Goal: Transaction & Acquisition: Download file/media

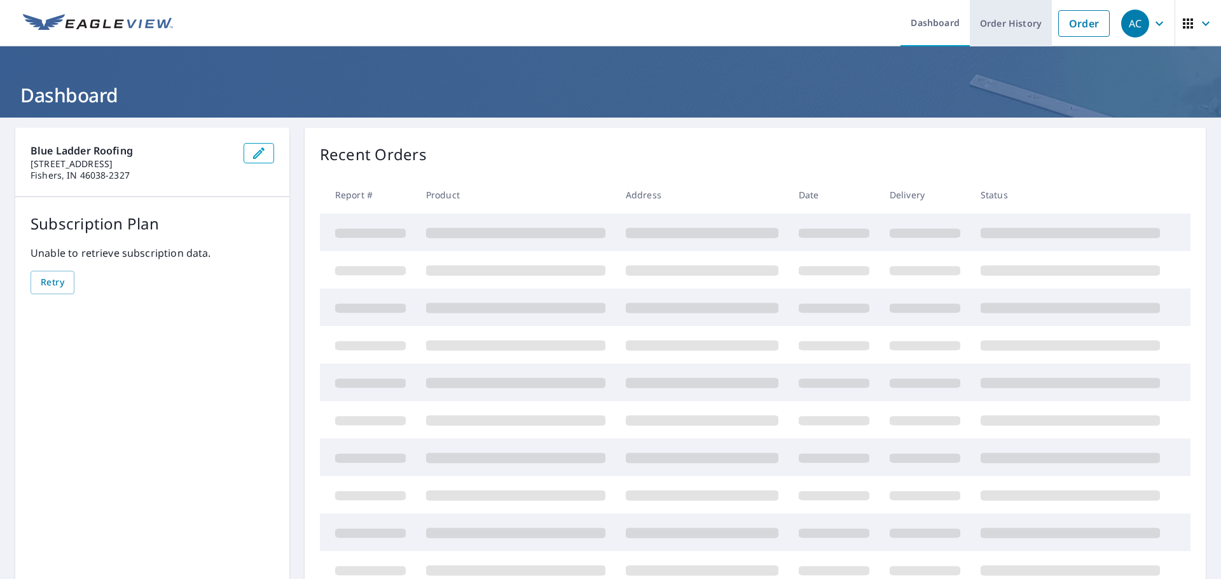
click at [1008, 26] on link "Order History" at bounding box center [1011, 23] width 82 height 46
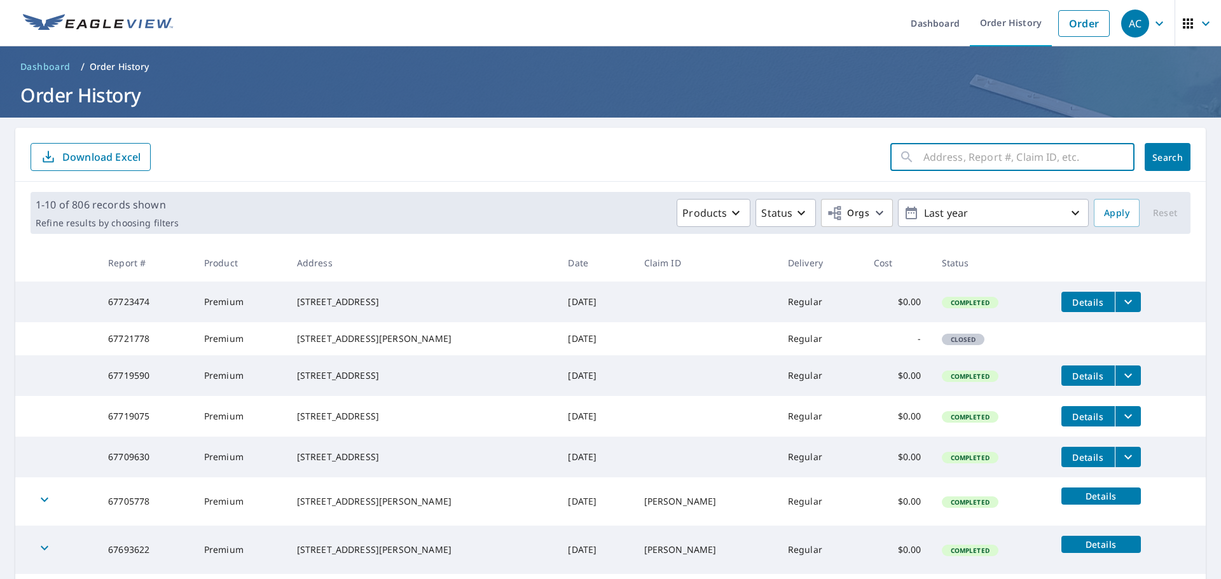
click at [982, 160] on input "text" at bounding box center [1028, 157] width 211 height 36
type input "1215"
click button "Search" at bounding box center [1168, 157] width 46 height 28
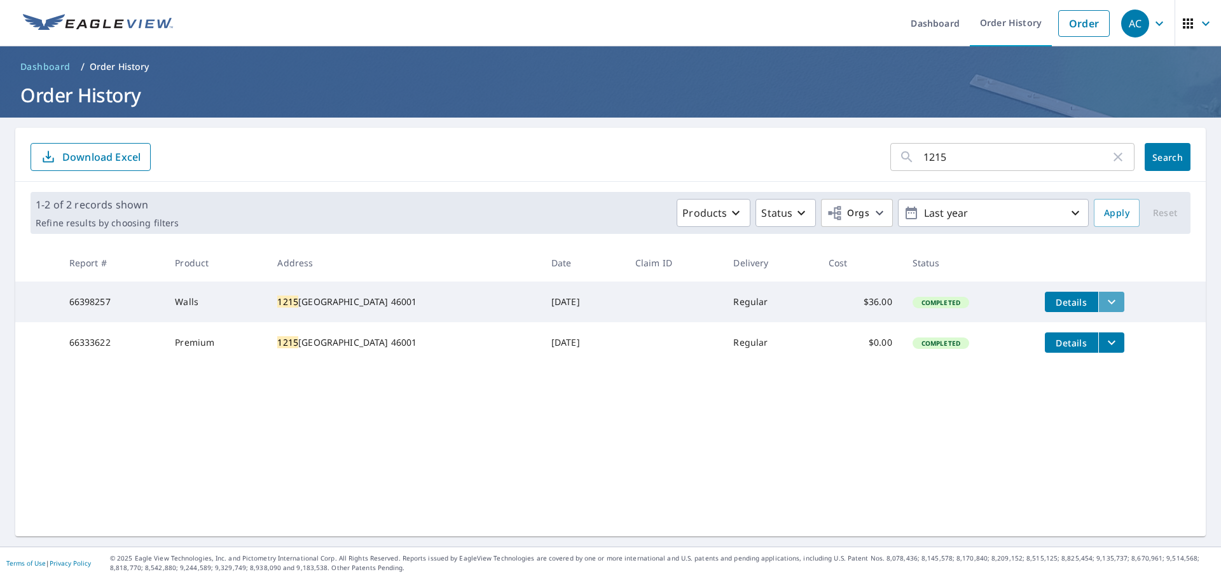
click at [1104, 309] on icon "filesDropdownBtn-66398257" at bounding box center [1111, 301] width 15 height 15
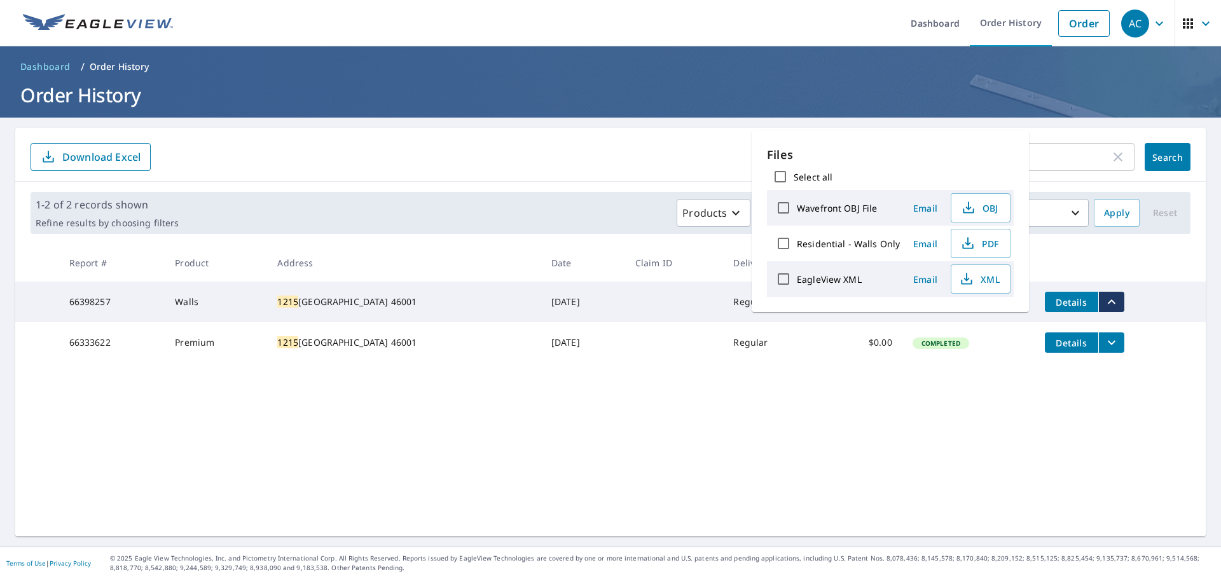
drag, startPoint x: 863, startPoint y: 245, endPoint x: 963, endPoint y: 254, distance: 100.9
click at [864, 245] on label "Residential - Walls Only" at bounding box center [848, 244] width 103 height 12
click at [797, 245] on input "Residential - Walls Only" at bounding box center [783, 243] width 27 height 27
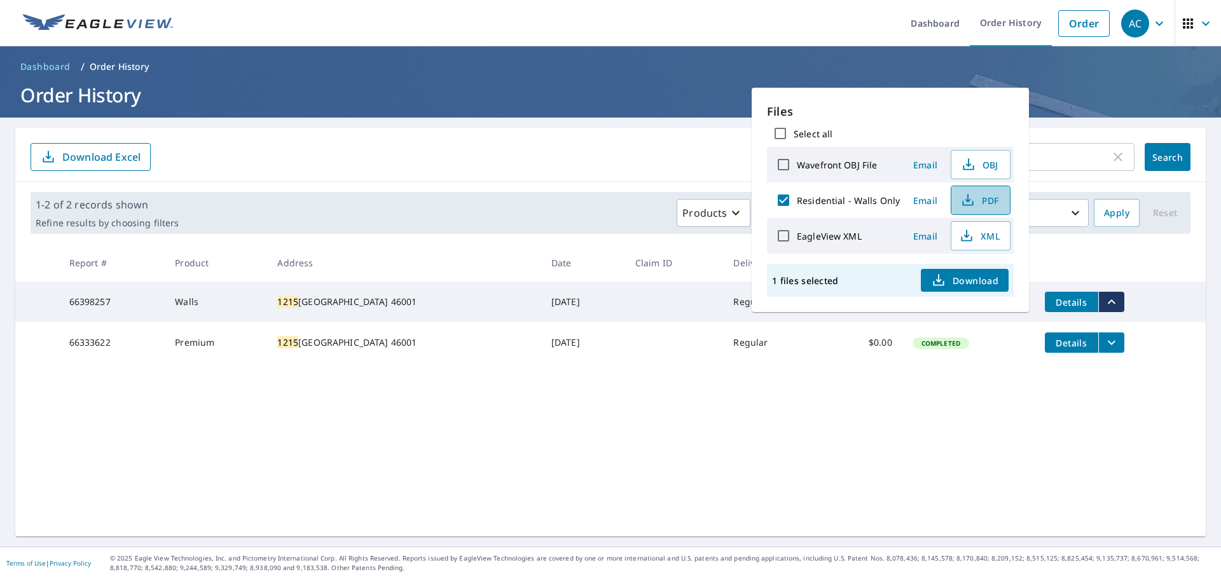
click at [964, 207] on icon "button" at bounding box center [967, 200] width 15 height 15
click at [780, 202] on input "Residential - Walls Only" at bounding box center [783, 200] width 27 height 27
checkbox input "false"
